Goal: Task Accomplishment & Management: Use online tool/utility

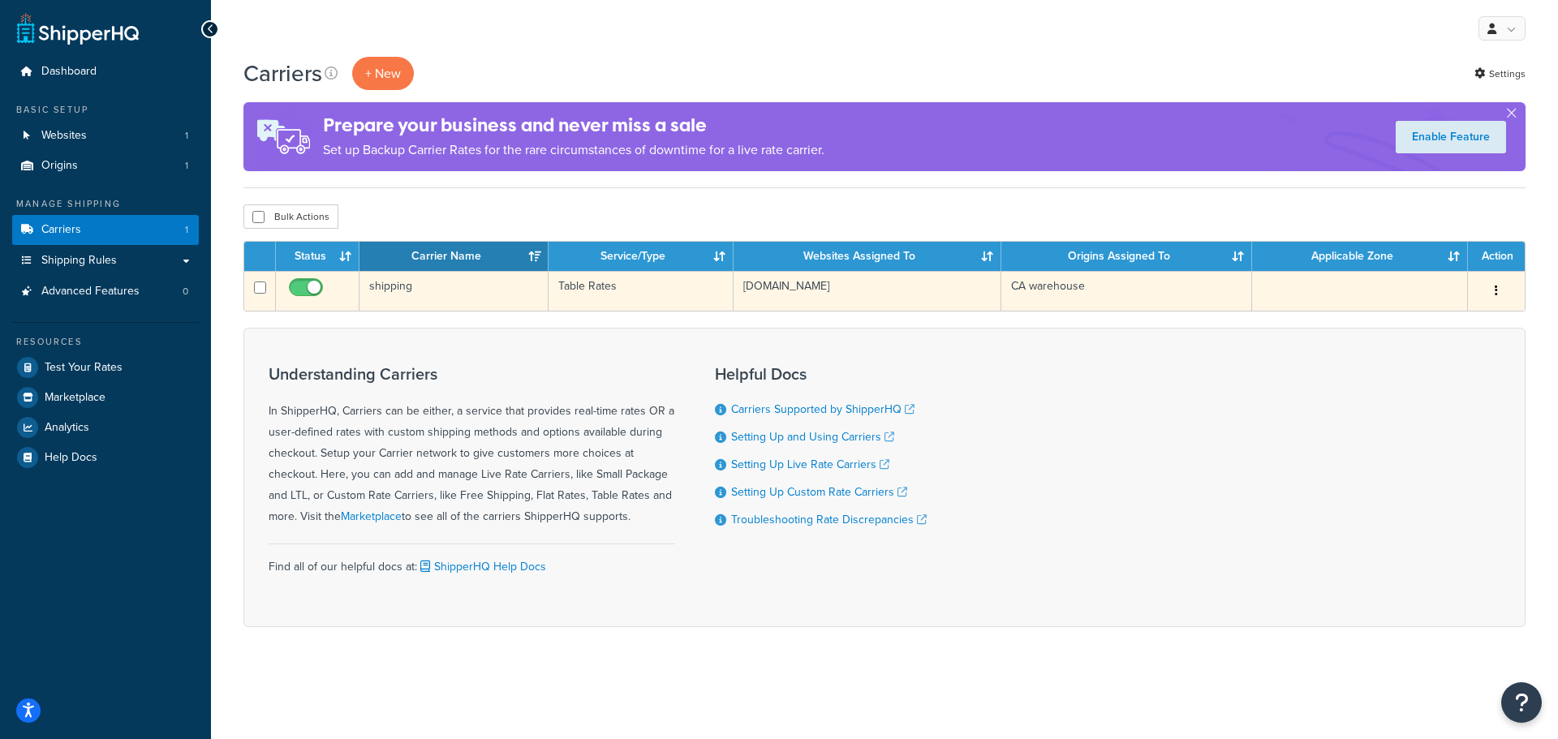
click at [1497, 290] on icon "button" at bounding box center [1496, 290] width 3 height 11
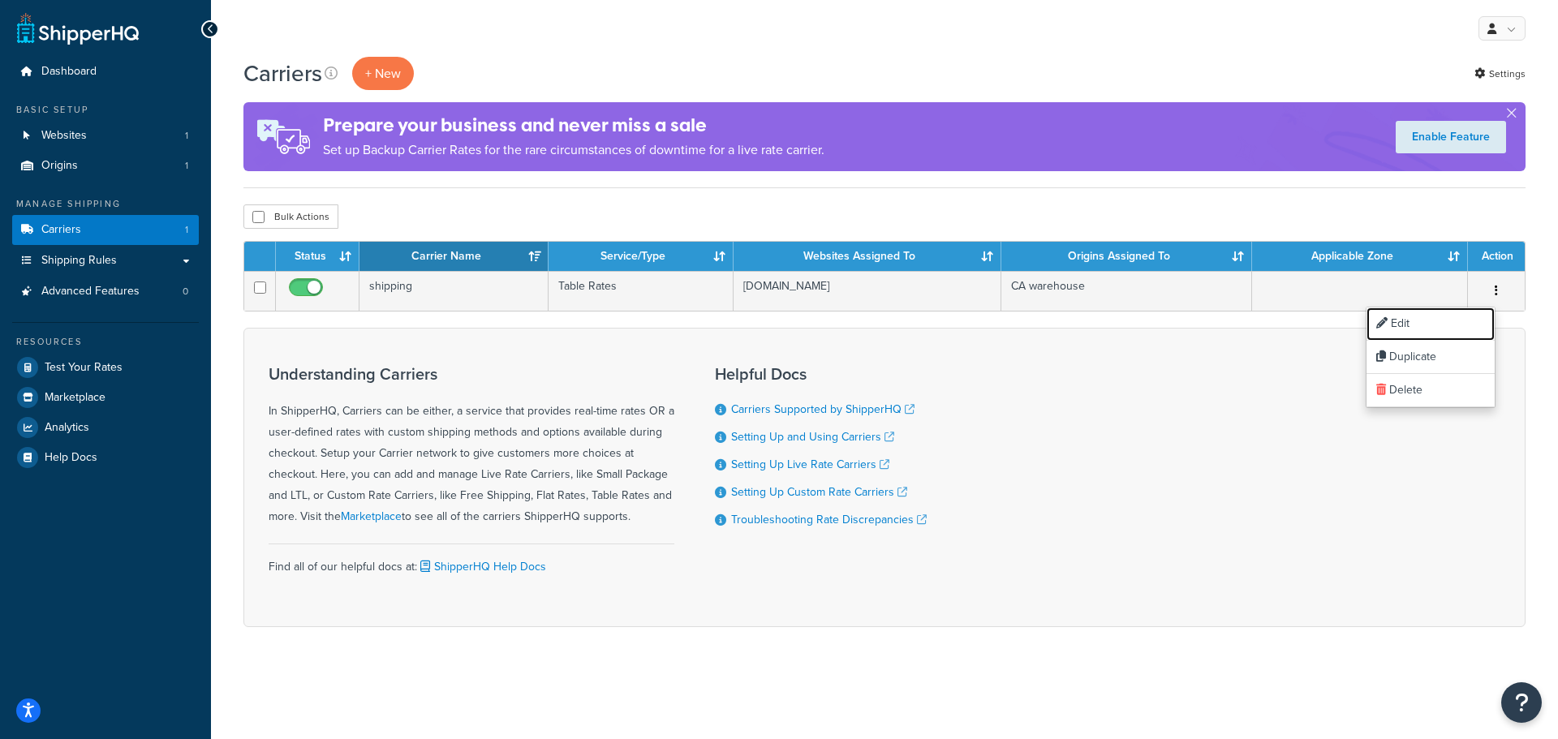
click at [1477, 323] on link "Edit" at bounding box center [1431, 324] width 128 height 33
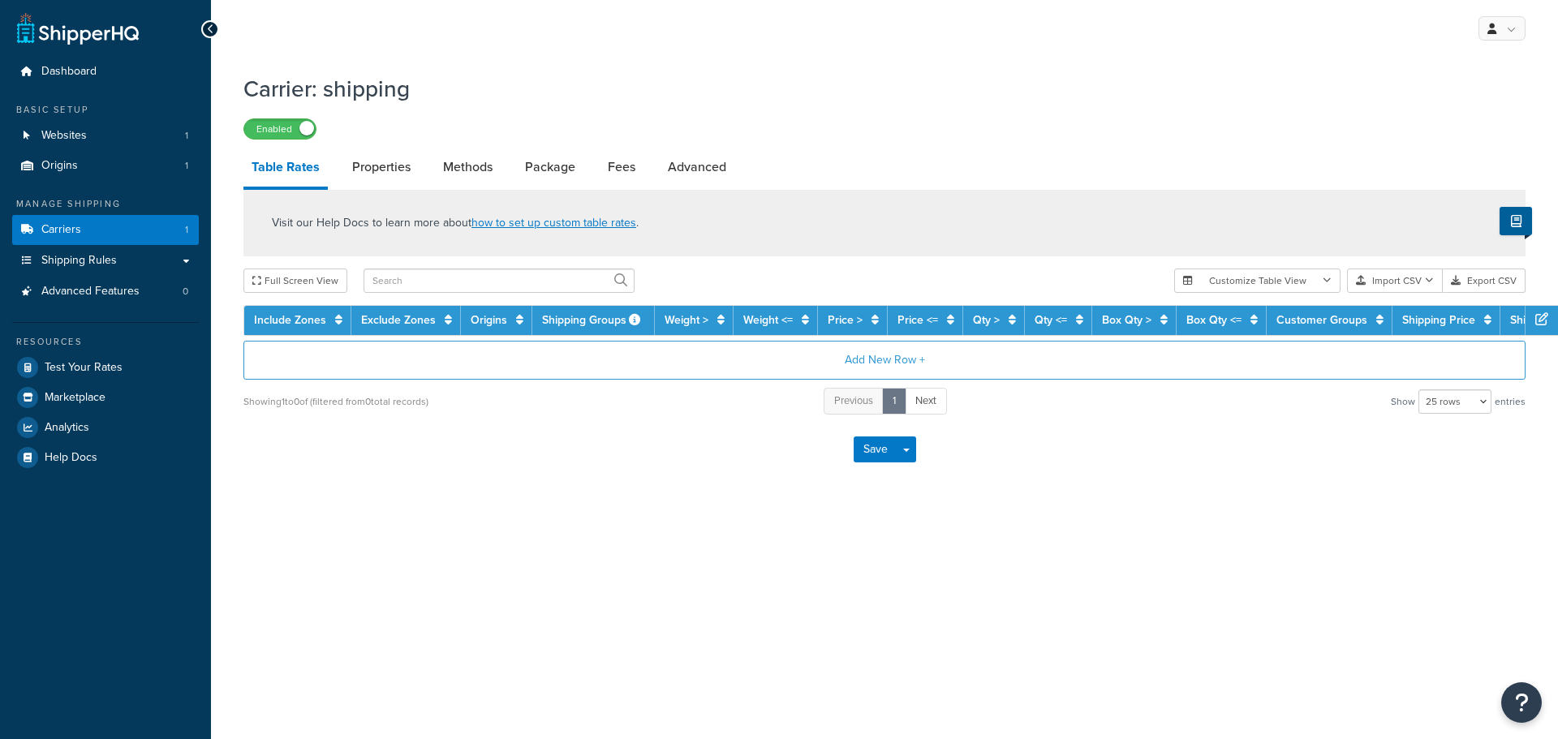
select select "25"
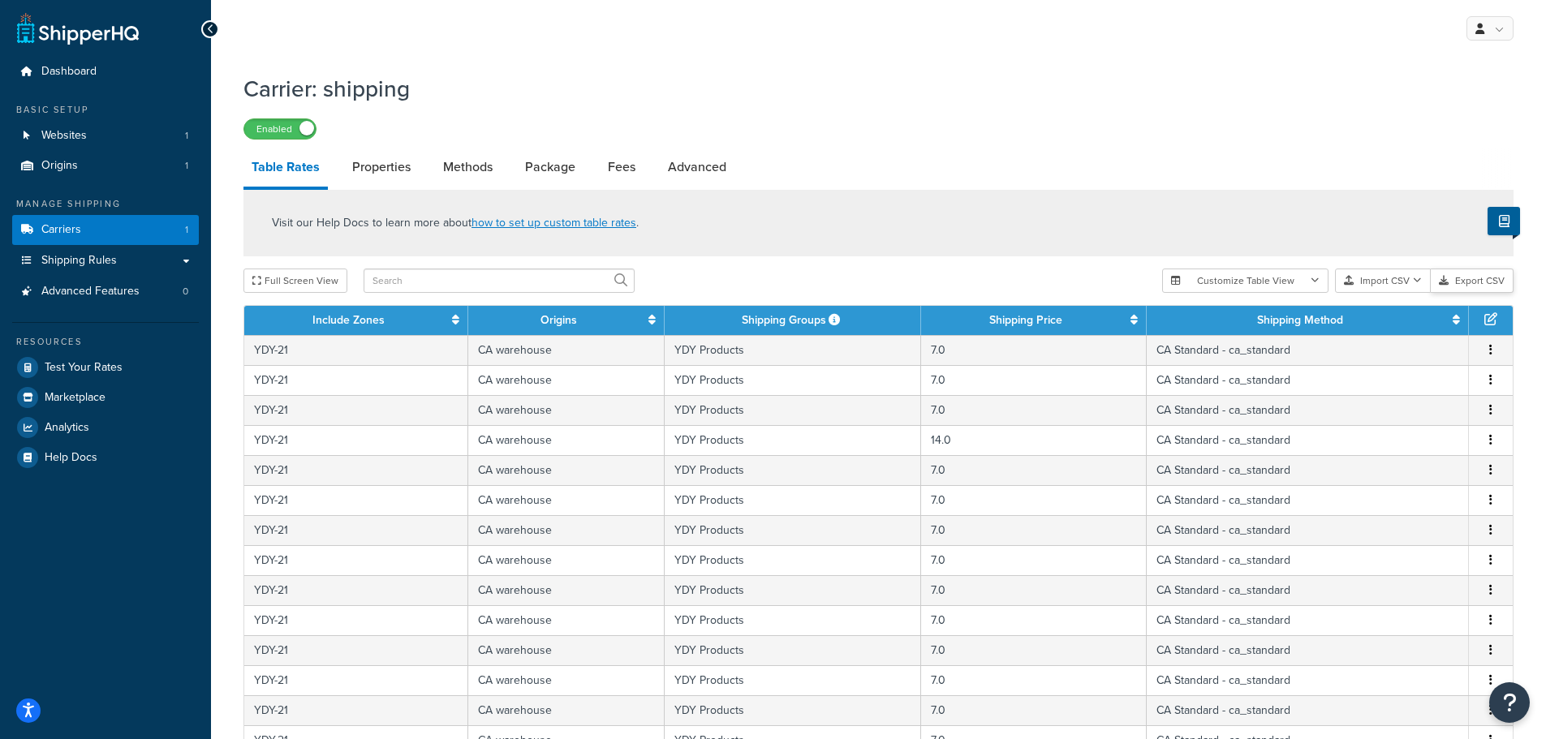
click at [1461, 283] on button "Export CSV" at bounding box center [1472, 281] width 83 height 24
click at [1395, 282] on button "Import CSV" at bounding box center [1383, 281] width 96 height 24
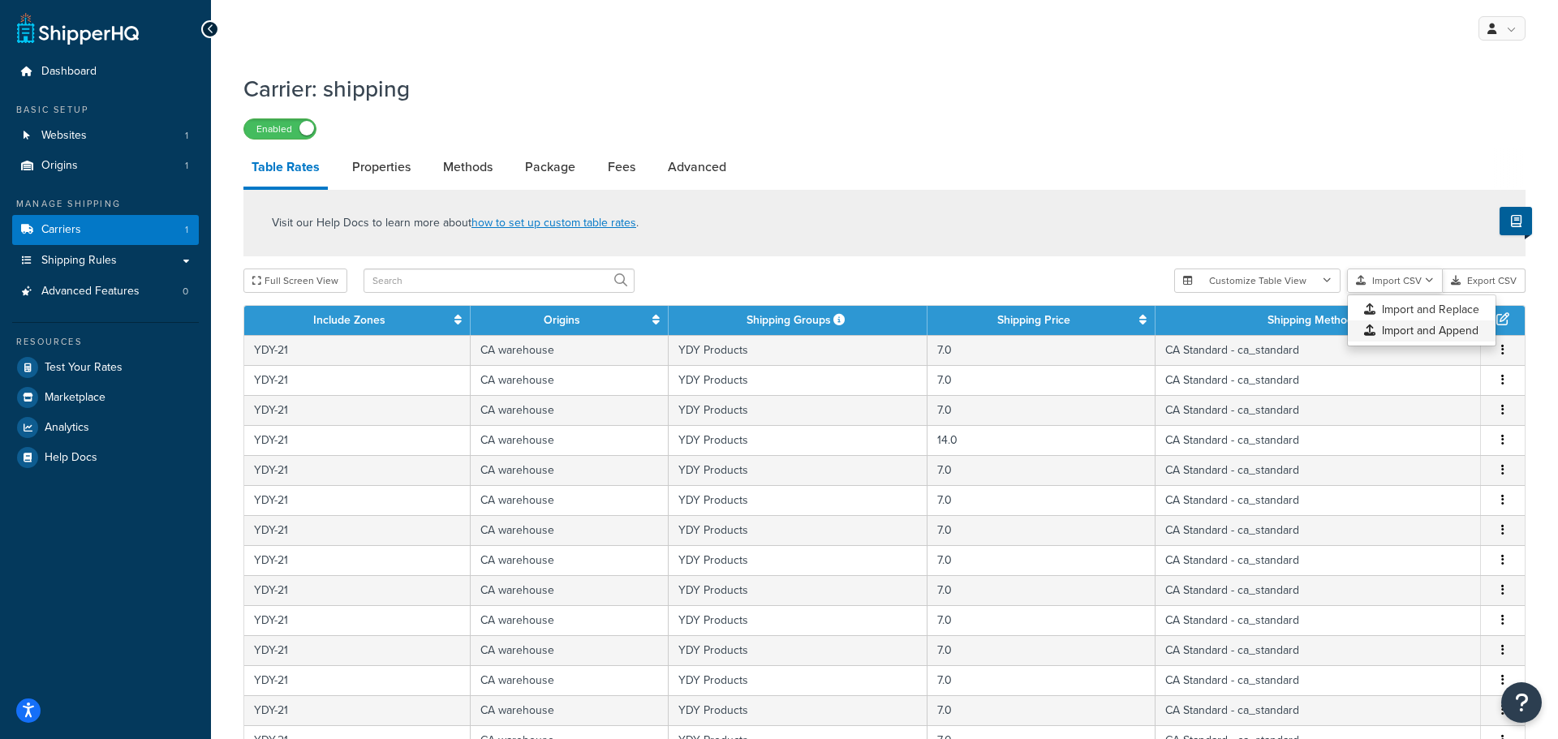
click at [1395, 293] on div "Customize Table View Show all columns Show selected columns Import CSV Import a…" at bounding box center [1349, 281] width 351 height 24
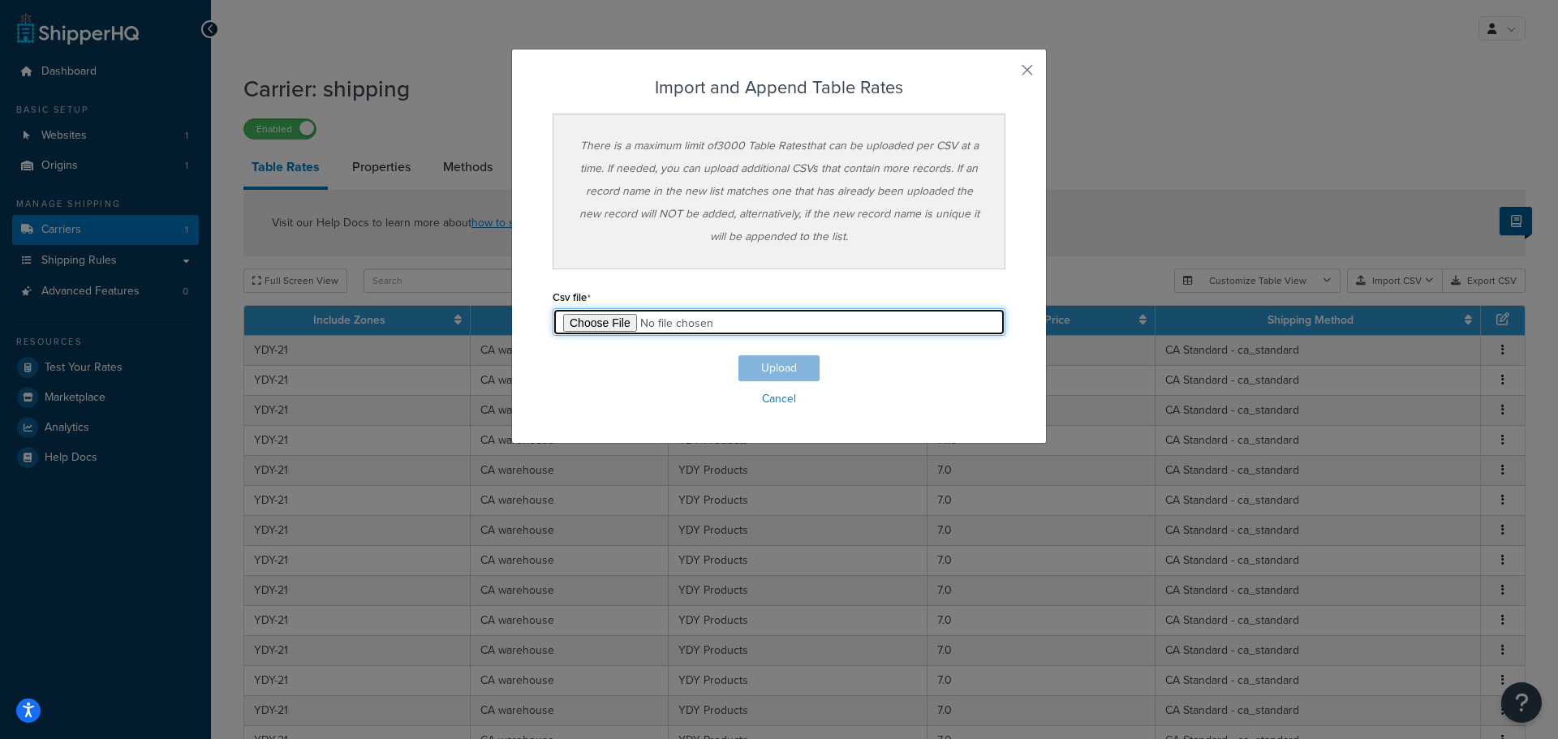
click at [605, 321] on input "file" at bounding box center [779, 322] width 453 height 28
type input "C:\fakepath\Table Rate Export-2025-09-16 0112.csv"
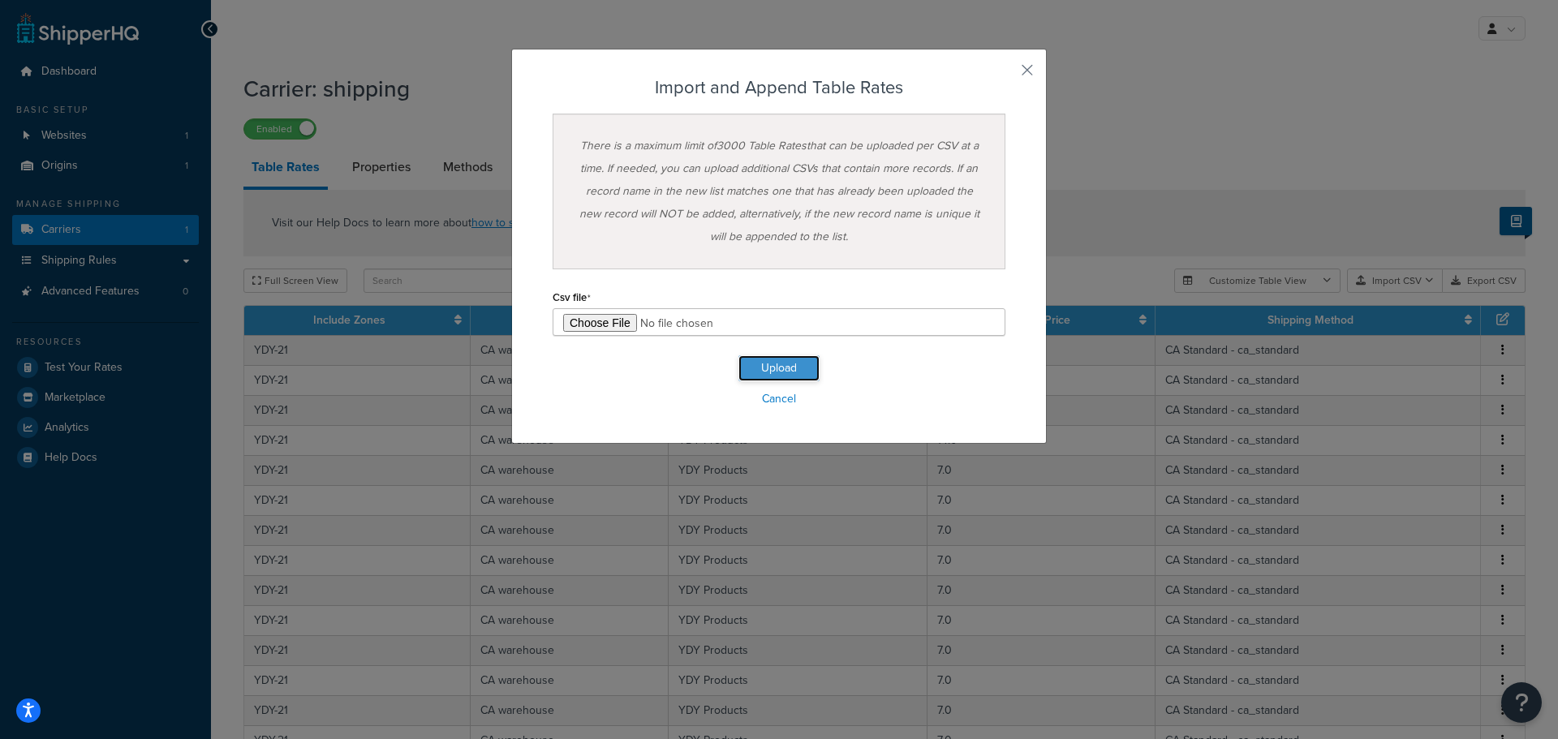
click at [794, 368] on button "Upload" at bounding box center [779, 368] width 81 height 26
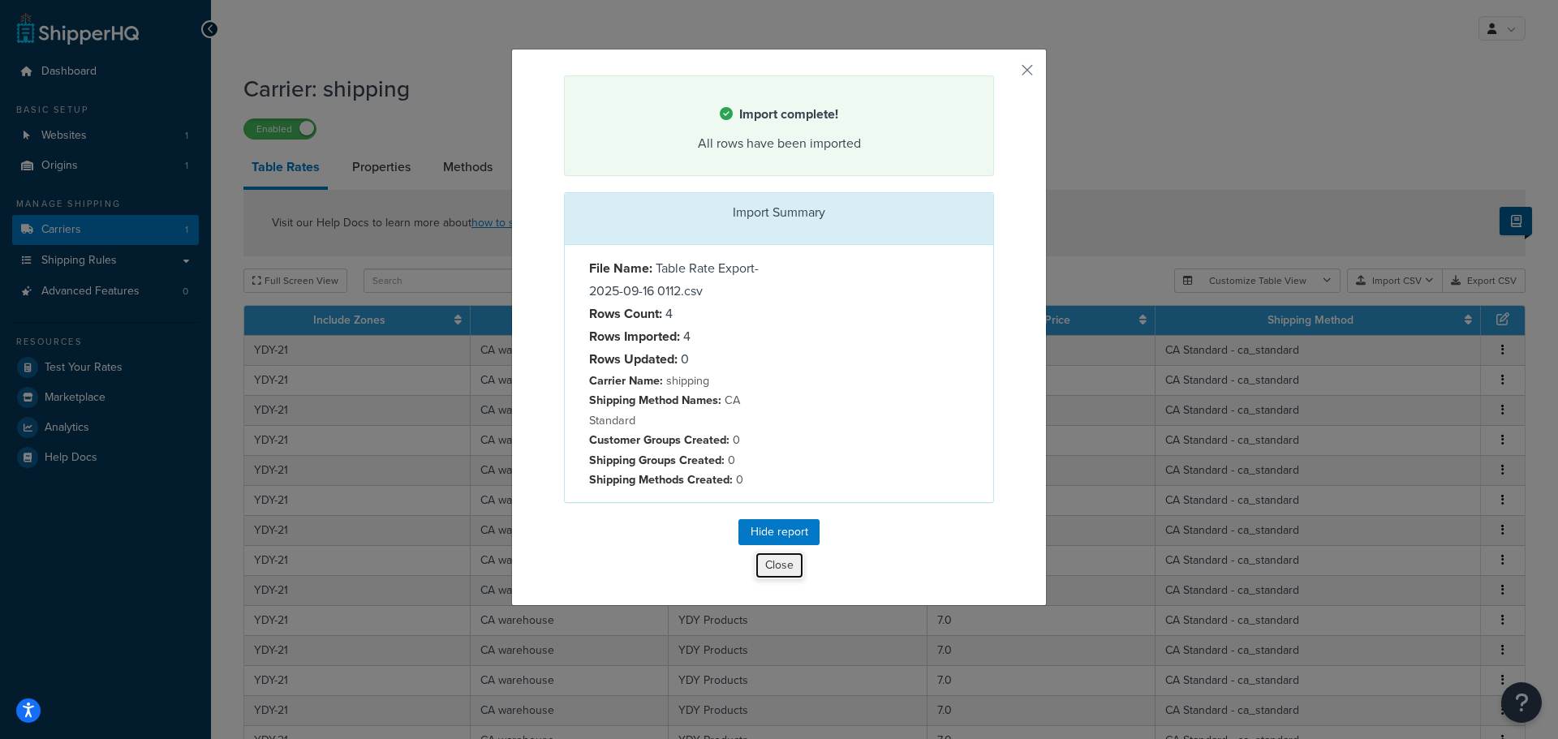
click at [780, 563] on button "Close" at bounding box center [780, 566] width 50 height 28
